Goal: Task Accomplishment & Management: Manage account settings

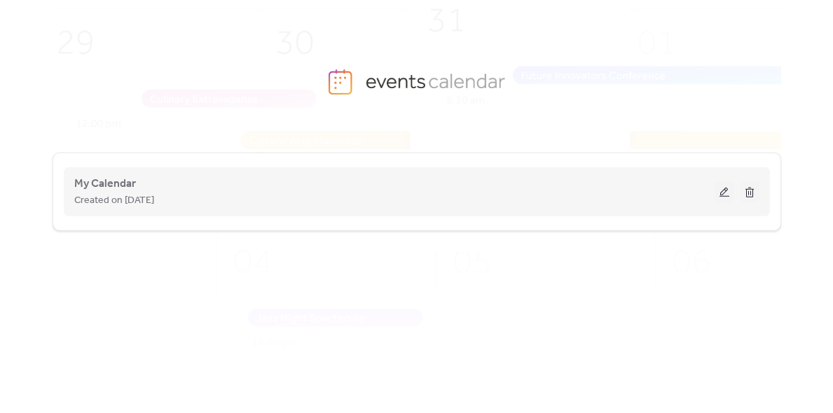
click at [721, 196] on button at bounding box center [724, 191] width 20 height 21
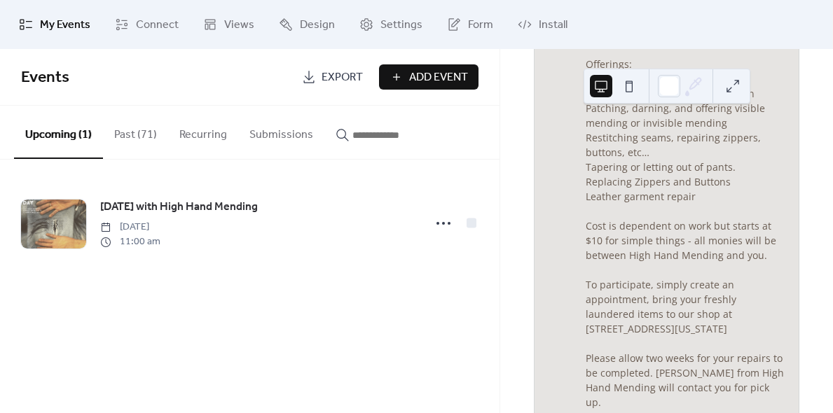
scroll to position [560, 0]
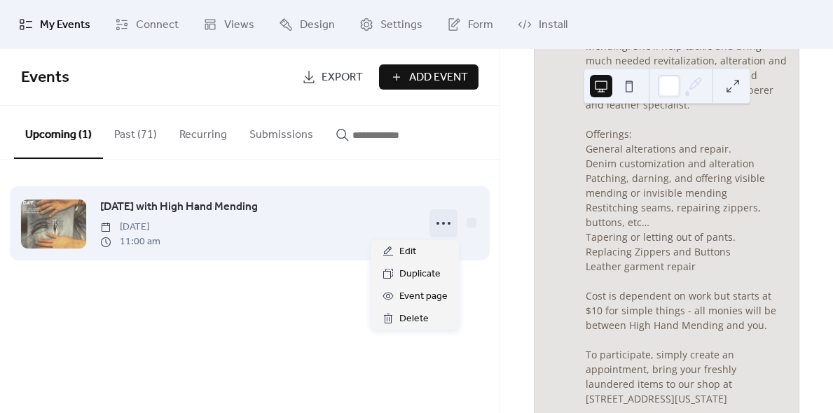
click at [443, 220] on icon at bounding box center [443, 223] width 22 height 22
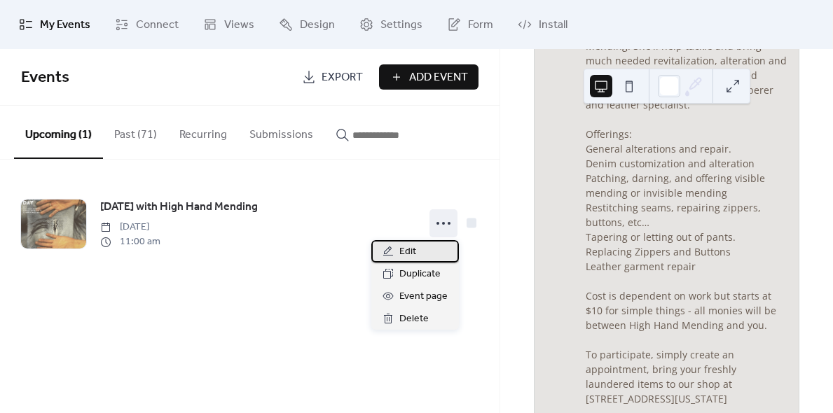
click at [416, 249] on div "Edit" at bounding box center [415, 251] width 88 height 22
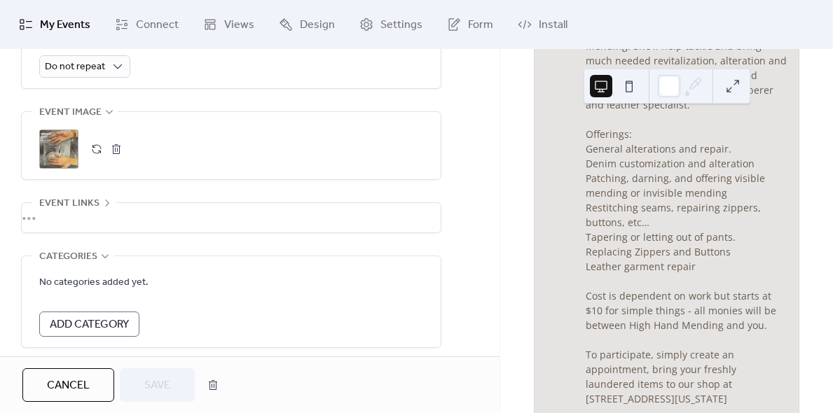
scroll to position [681, 0]
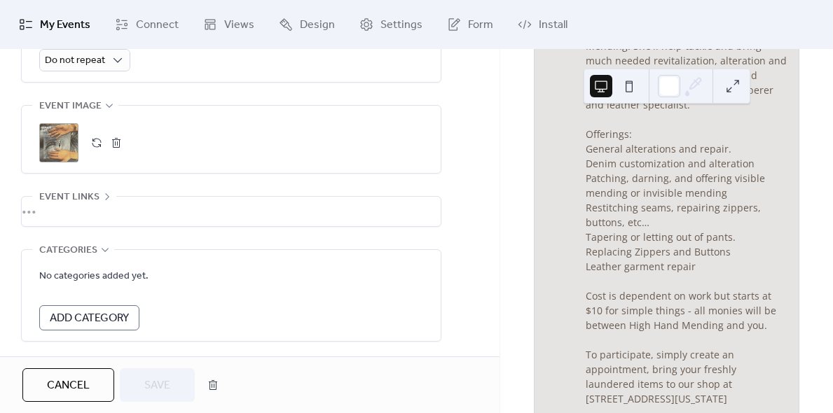
click at [47, 214] on div "•••" at bounding box center [231, 211] width 419 height 29
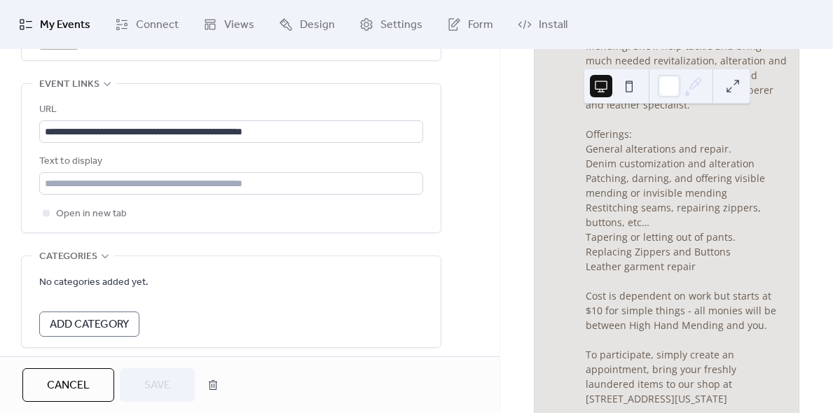
scroll to position [798, 0]
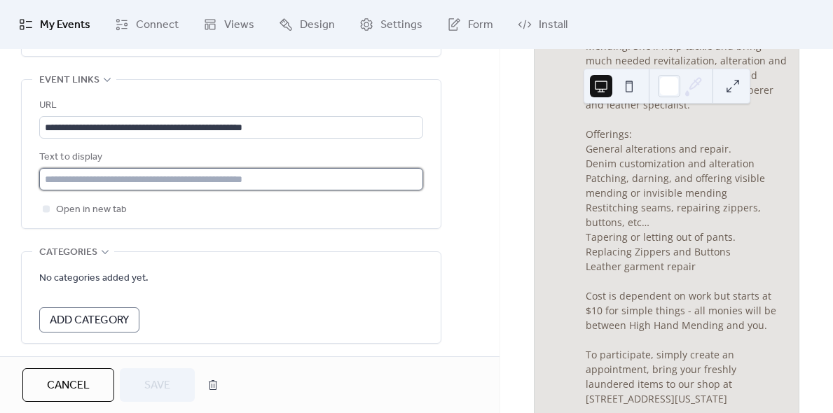
click at [179, 176] on input "text" at bounding box center [231, 179] width 384 height 22
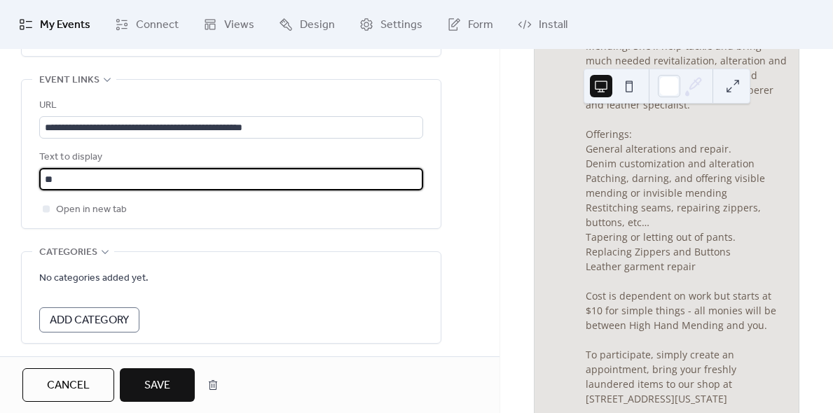
type input "*"
type input "**********"
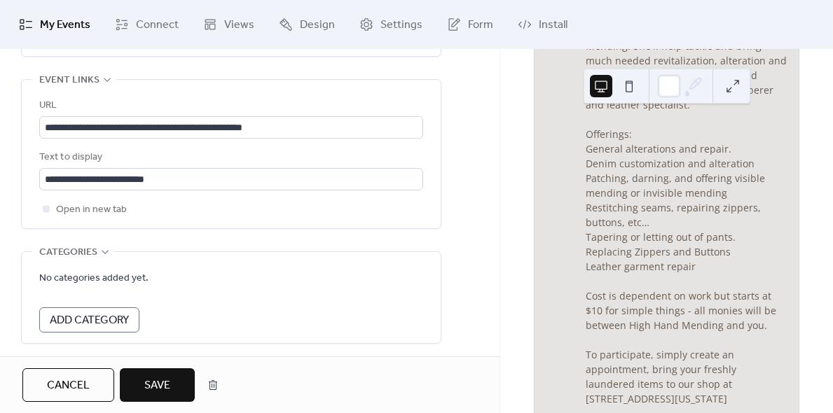
click at [163, 388] on span "Save" at bounding box center [157, 385] width 26 height 17
